Goal: Information Seeking & Learning: Learn about a topic

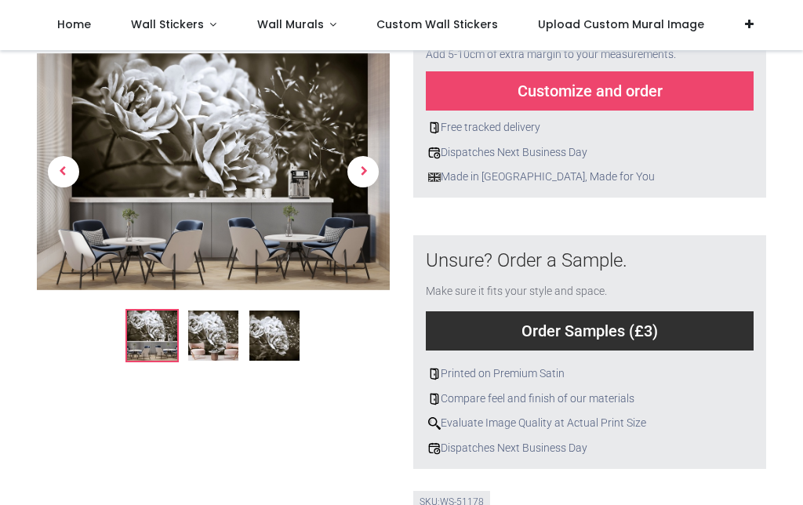
scroll to position [442, 0]
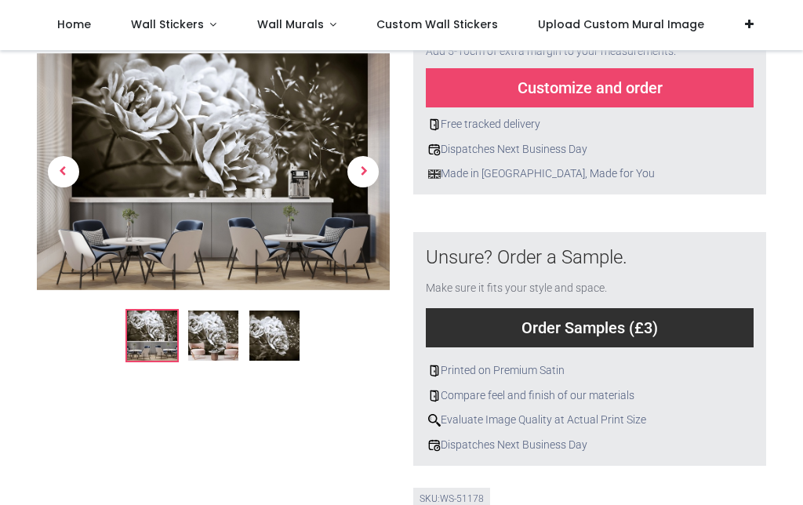
click at [230, 353] on img at bounding box center [213, 335] width 50 height 50
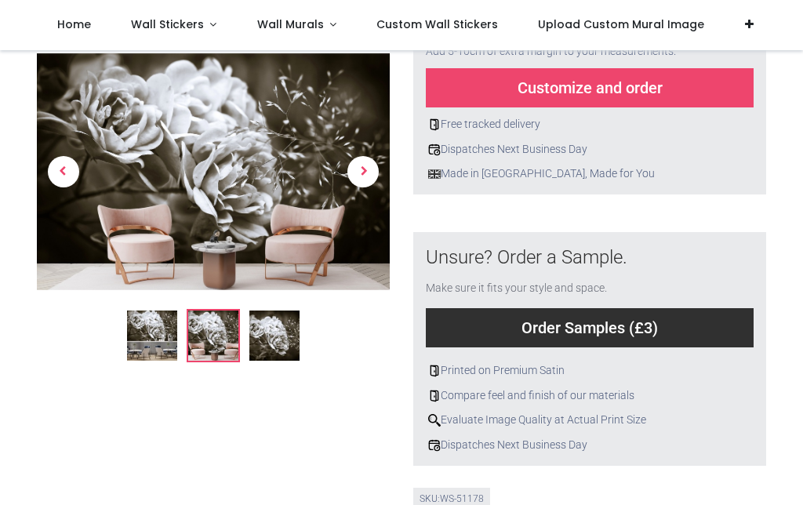
click at [270, 334] on img at bounding box center [274, 335] width 50 height 50
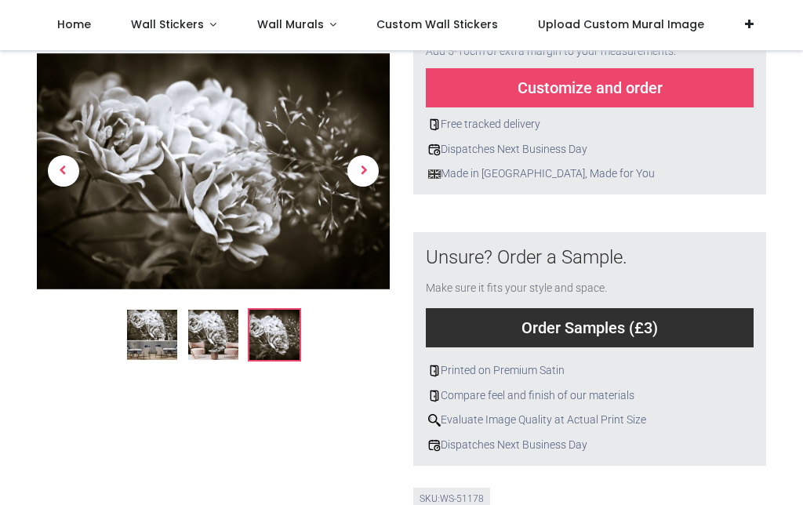
click at [363, 179] on span "Next" at bounding box center [362, 171] width 31 height 31
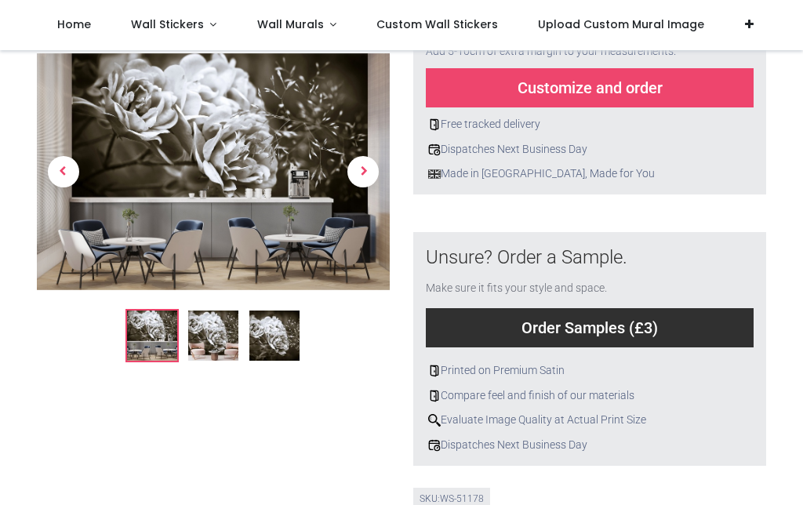
click at [375, 177] on span "Next" at bounding box center [362, 171] width 31 height 31
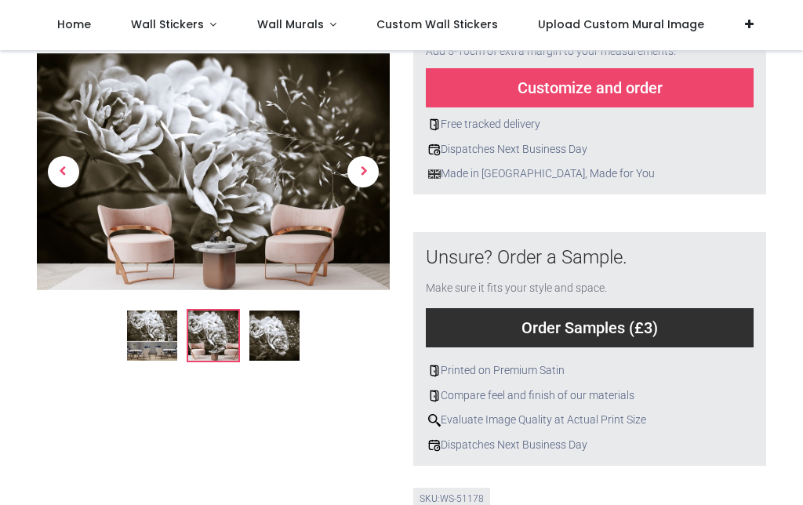
click at [381, 172] on link at bounding box center [363, 171] width 53 height 165
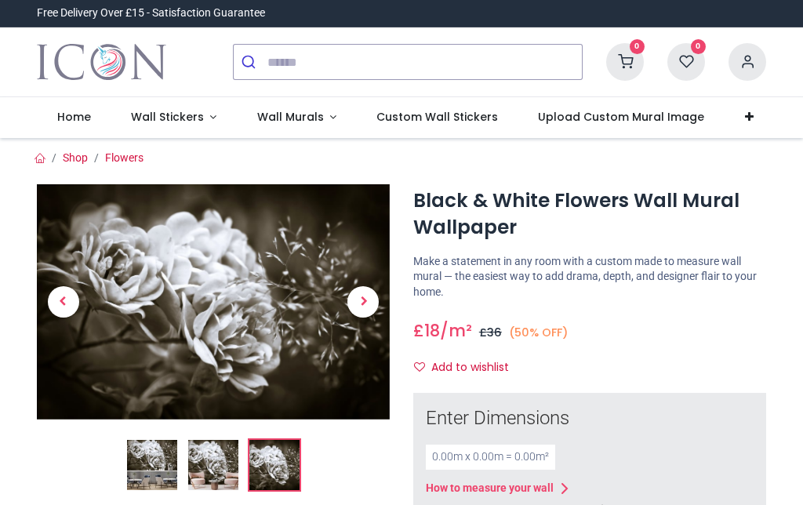
scroll to position [0, 0]
click at [328, 126] on link "Wall Murals" at bounding box center [297, 117] width 120 height 41
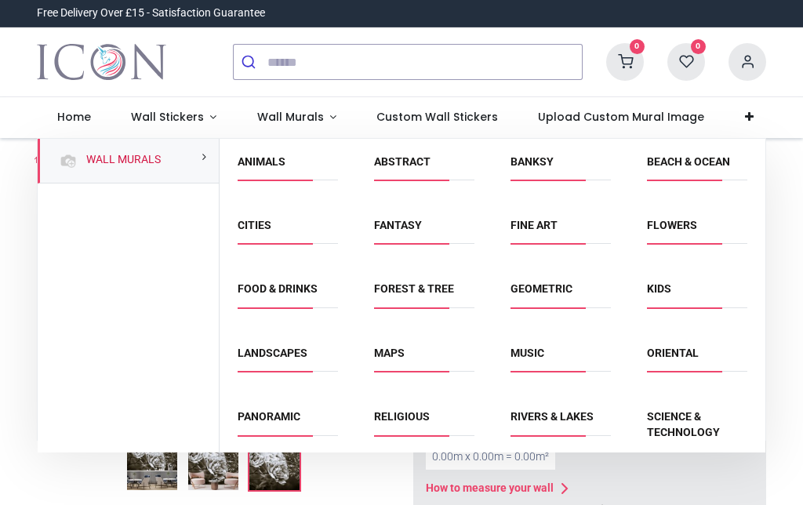
click at [687, 230] on link "Flowers" at bounding box center [672, 225] width 50 height 13
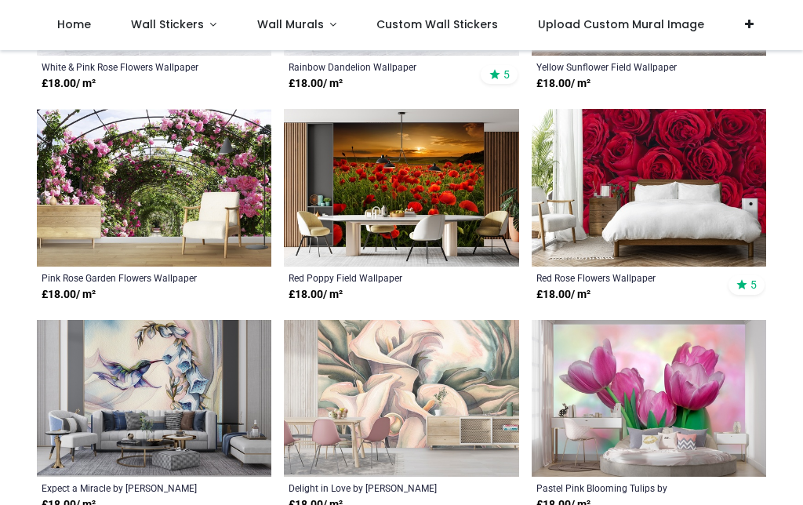
scroll to position [3463, 0]
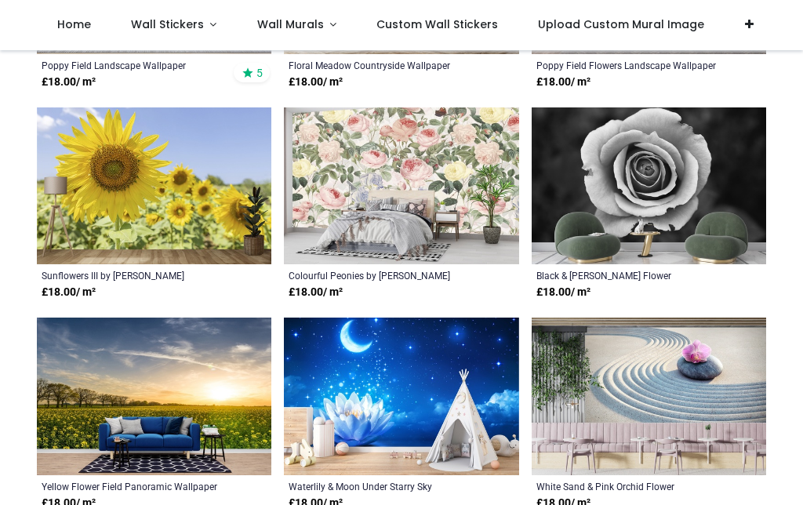
scroll to position [5360, 0]
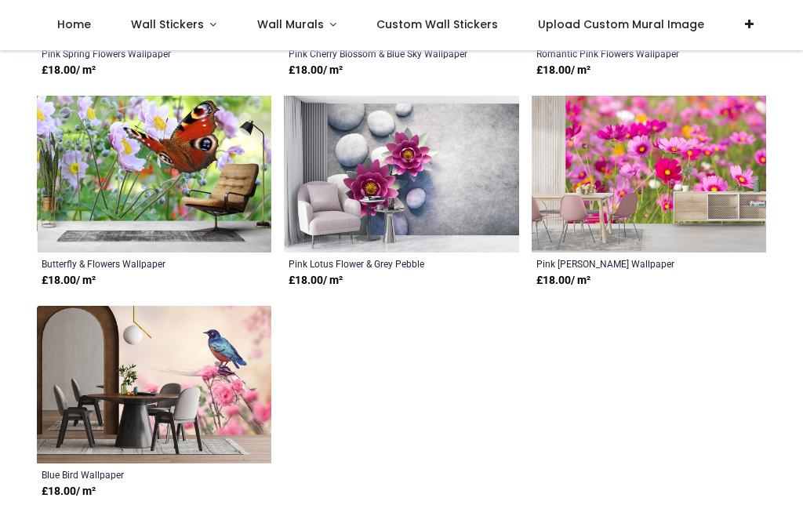
scroll to position [7935, 0]
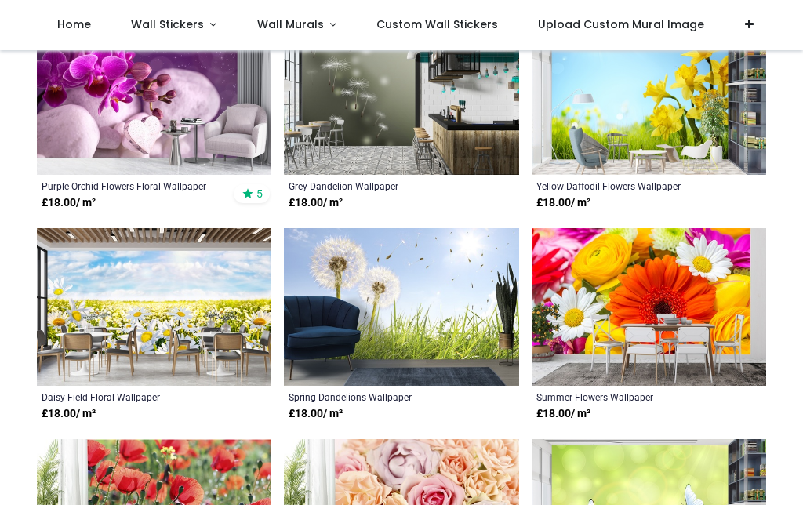
scroll to position [7127, 0]
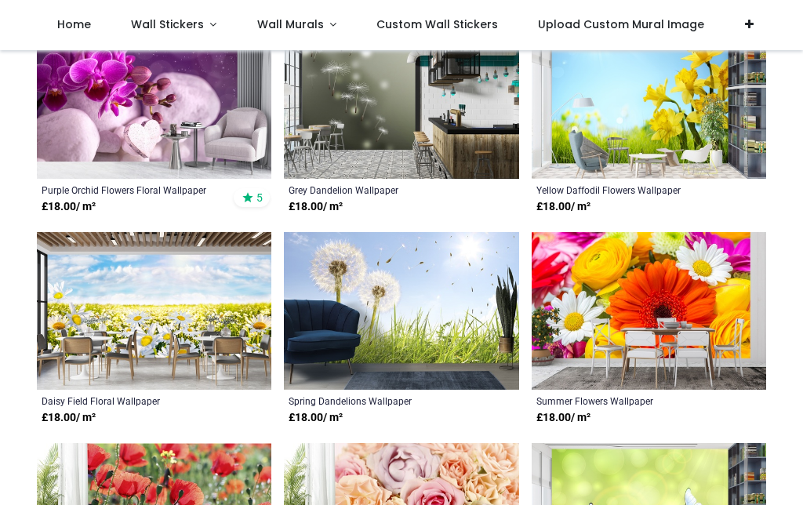
click at [212, 26] on link "Wall Stickers" at bounding box center [174, 25] width 126 height 50
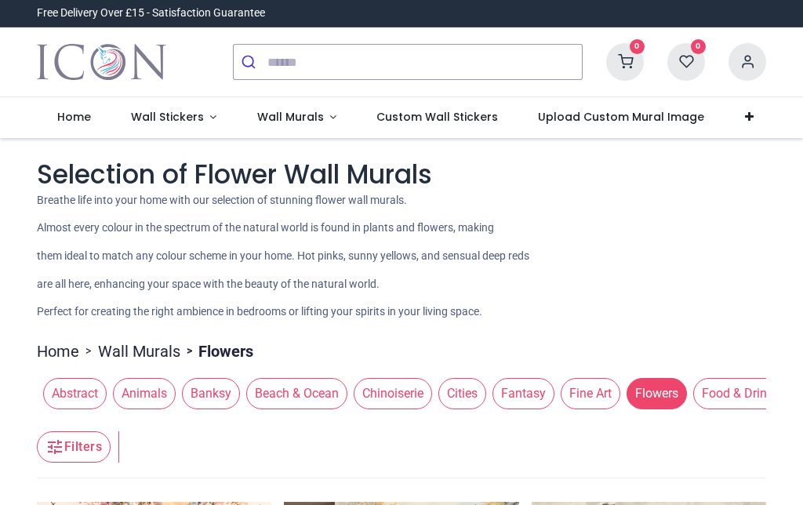
click at [220, 122] on link "Wall Stickers" at bounding box center [174, 117] width 126 height 41
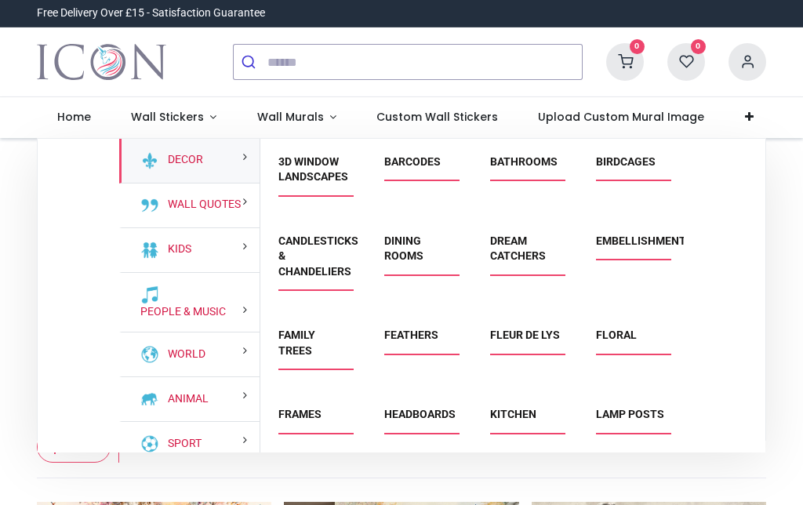
click at [629, 334] on link "Floral" at bounding box center [616, 334] width 41 height 13
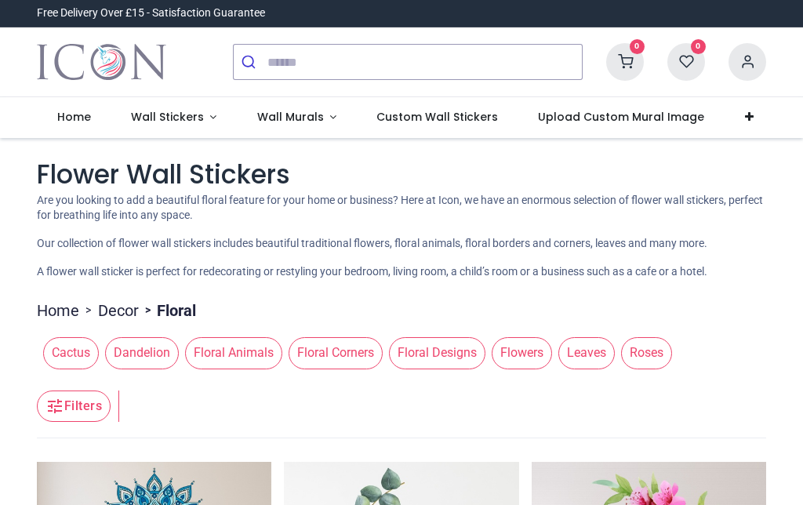
click at [544, 344] on span "Flowers" at bounding box center [521, 352] width 60 height 31
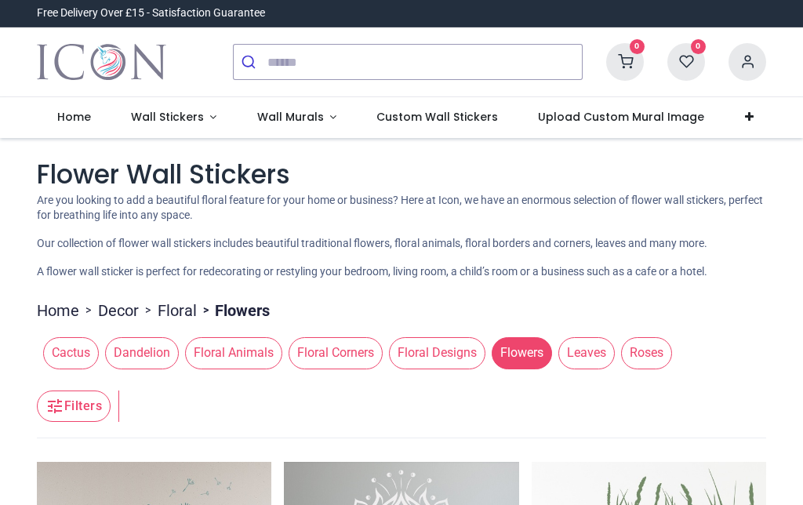
click at [462, 350] on span "Floral Designs" at bounding box center [437, 352] width 96 height 31
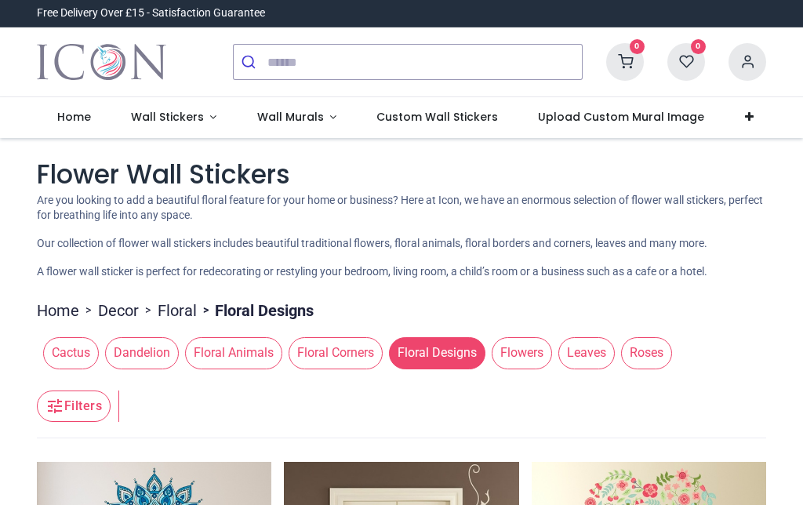
click at [544, 345] on span "Flowers" at bounding box center [521, 352] width 60 height 31
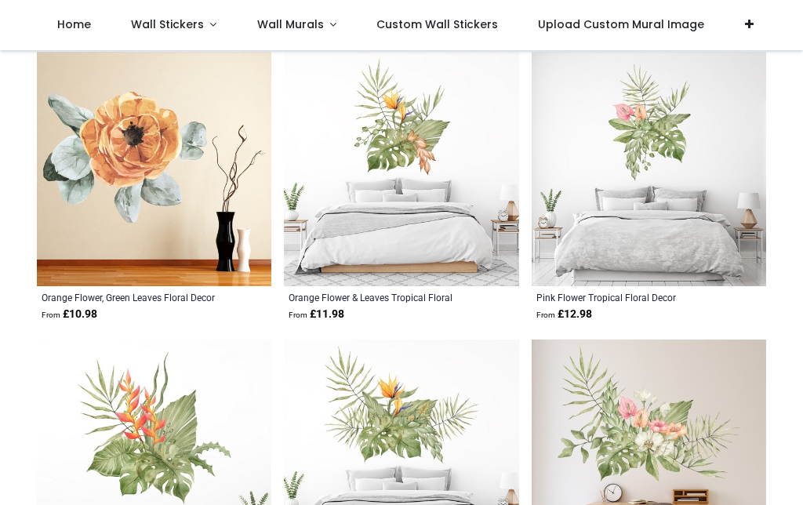
scroll to position [6657, 0]
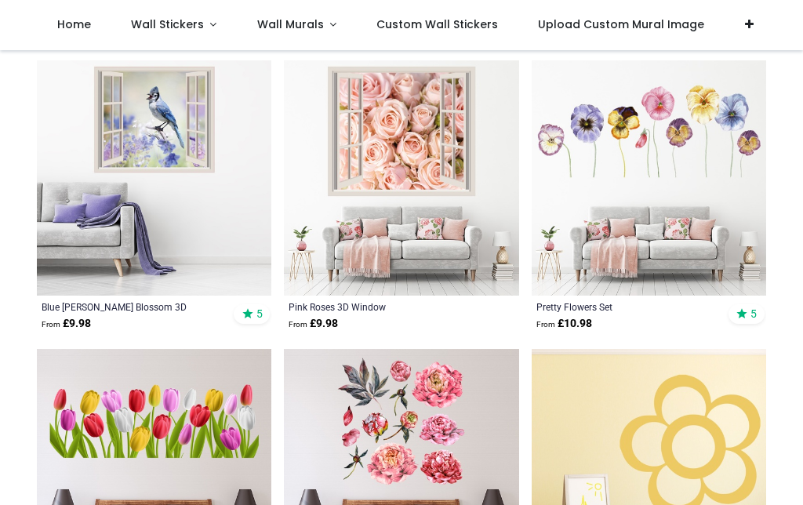
scroll to position [10074, 0]
